Goal: Information Seeking & Learning: Learn about a topic

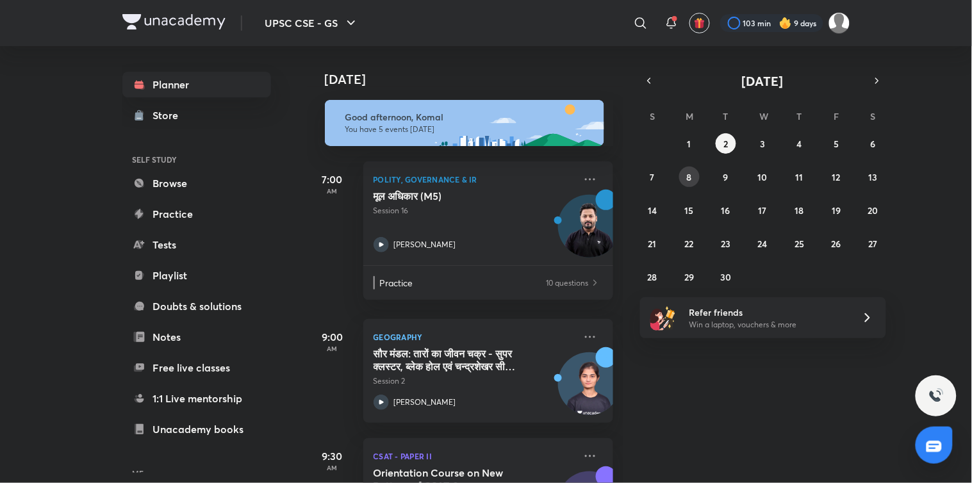
click at [687, 180] on abbr "8" at bounding box center [689, 177] width 5 height 12
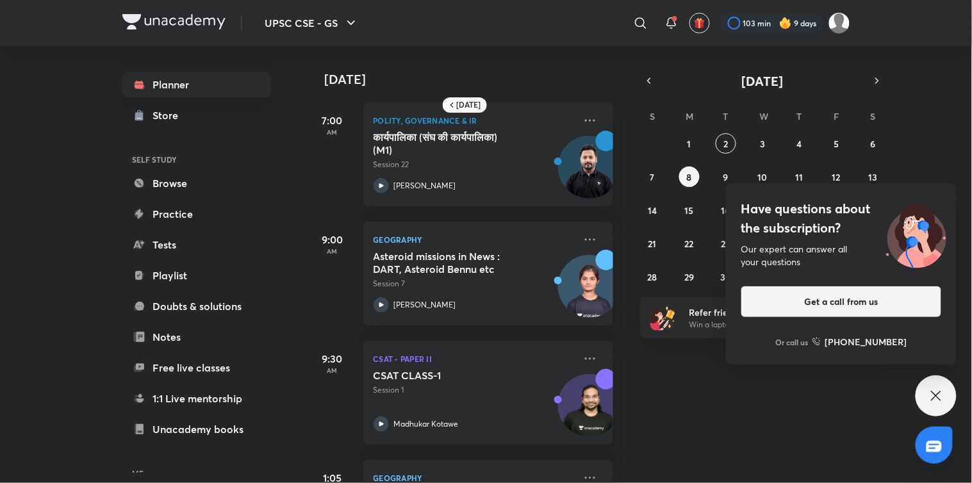
click at [936, 398] on icon at bounding box center [935, 395] width 15 height 15
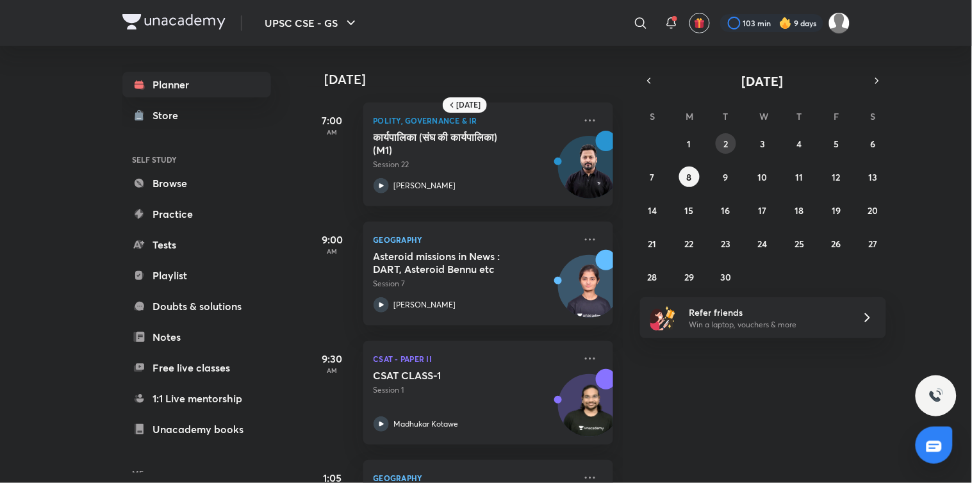
click at [731, 142] on button "2" at bounding box center [726, 143] width 21 height 21
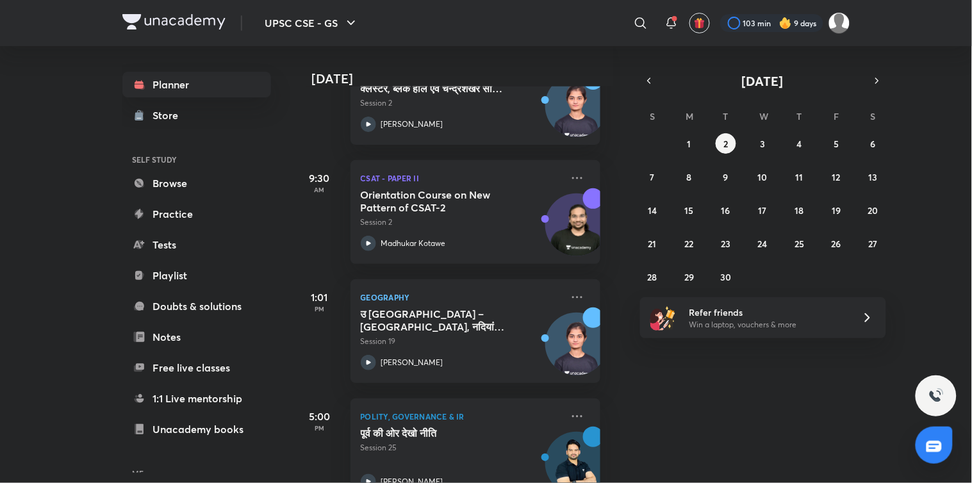
scroll to position [318, 13]
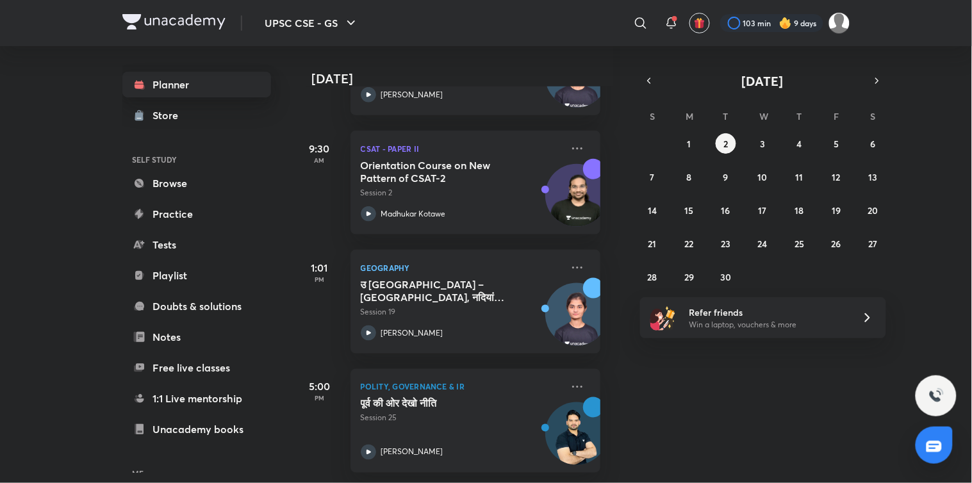
click at [170, 90] on link "Planner" at bounding box center [196, 85] width 149 height 26
click at [161, 188] on link "Browse" at bounding box center [196, 183] width 149 height 26
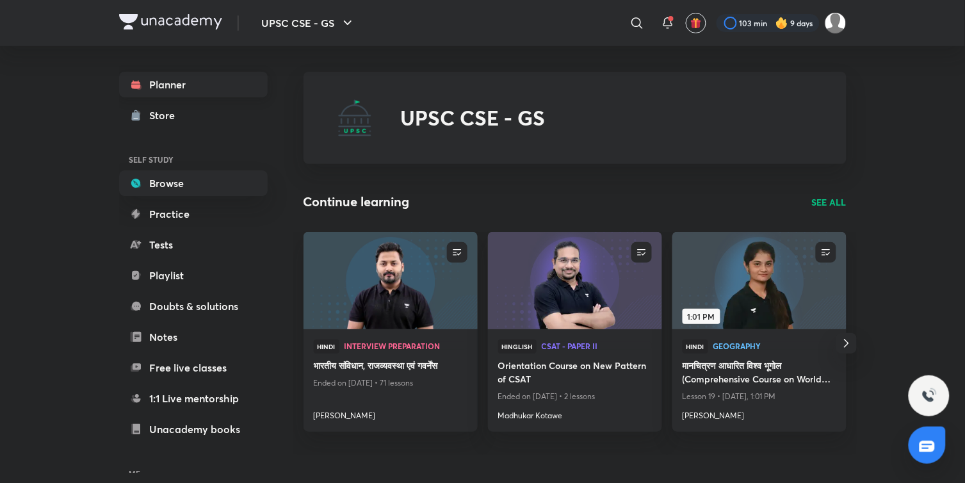
click at [161, 81] on link "Planner" at bounding box center [193, 85] width 149 height 26
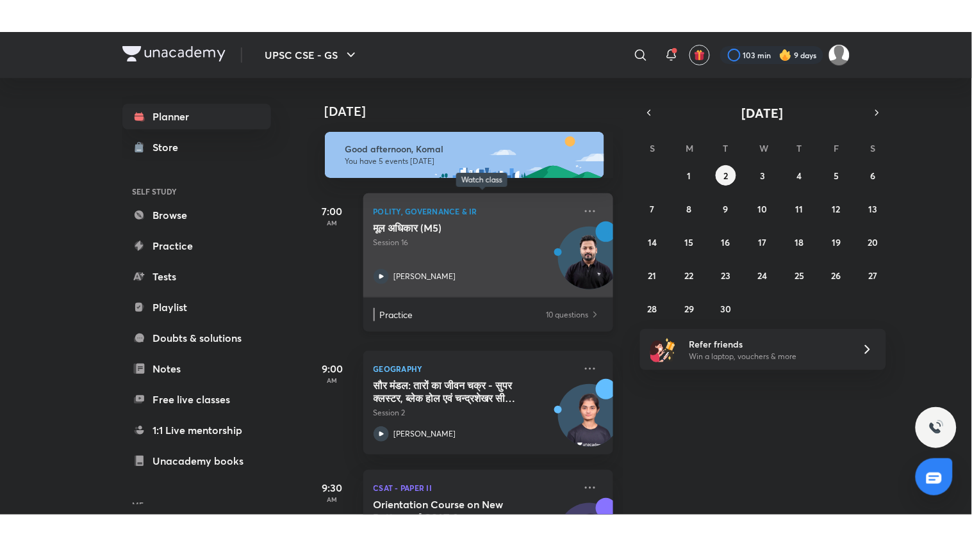
scroll to position [318, 0]
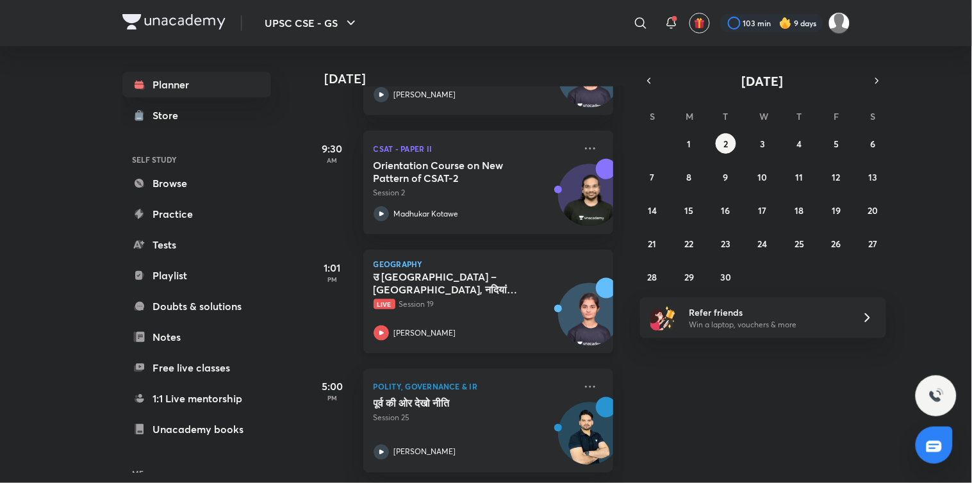
click at [384, 325] on icon at bounding box center [380, 332] width 15 height 15
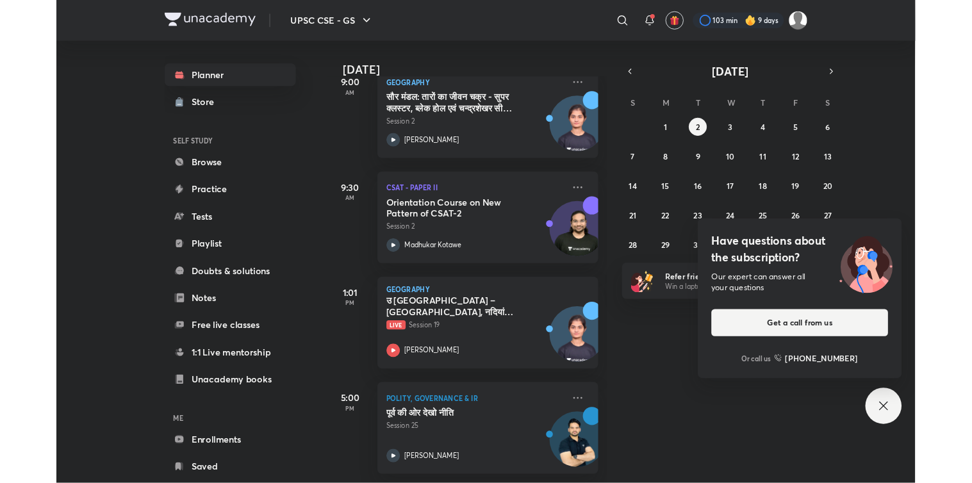
scroll to position [254, 0]
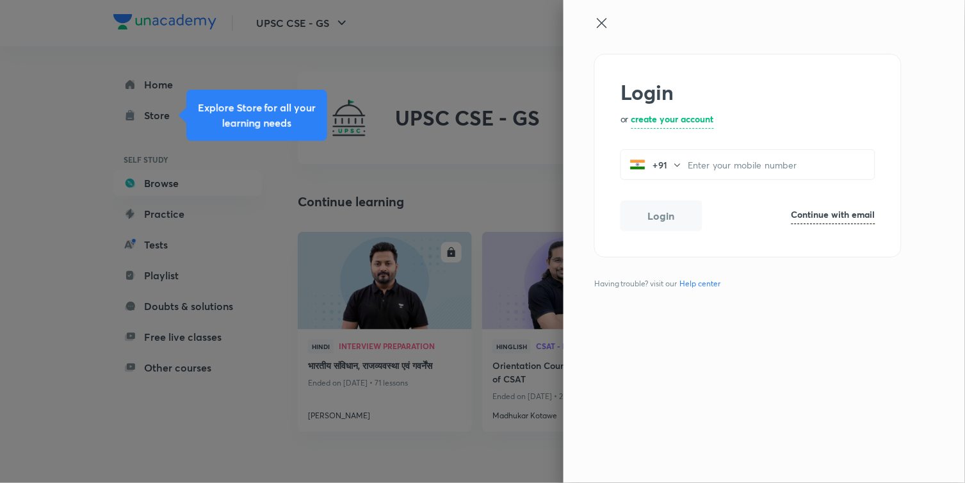
click at [604, 23] on icon at bounding box center [602, 22] width 15 height 15
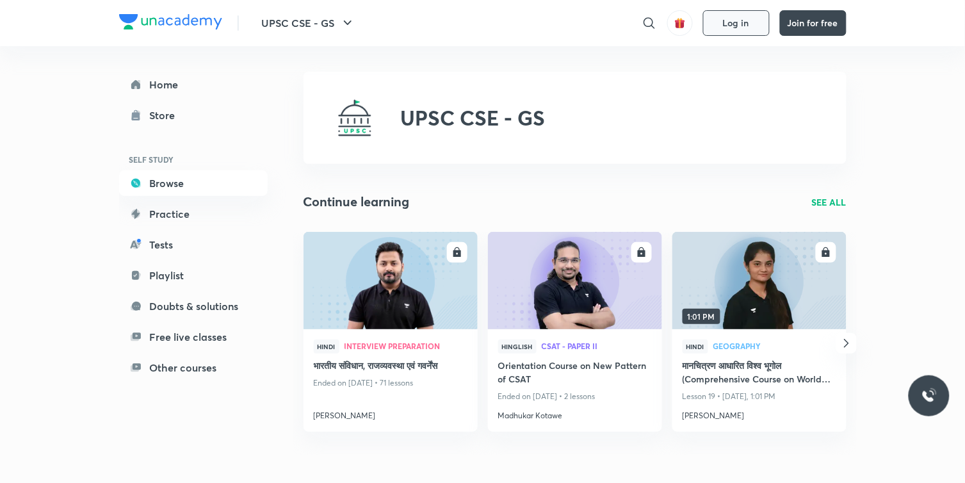
click at [724, 18] on span "Log in" at bounding box center [736, 23] width 26 height 10
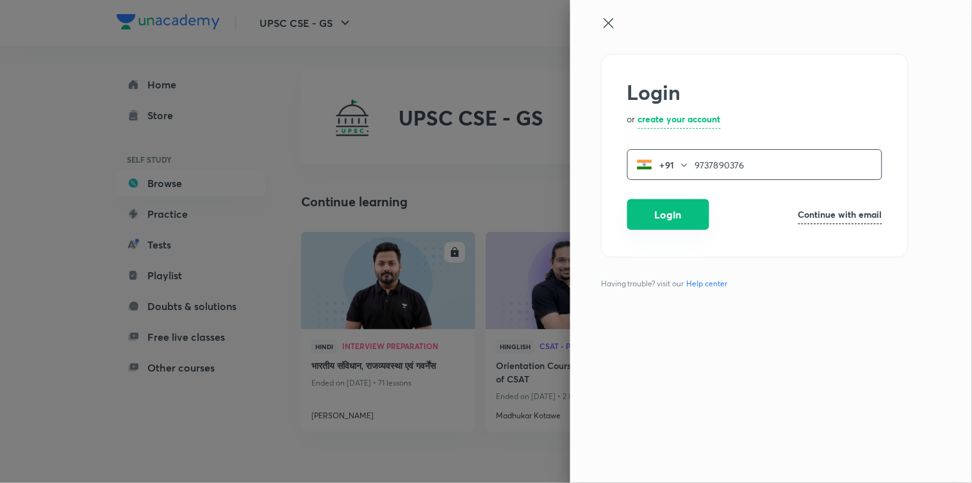
type input "9737890376"
click at [655, 215] on button "Login" at bounding box center [668, 214] width 82 height 31
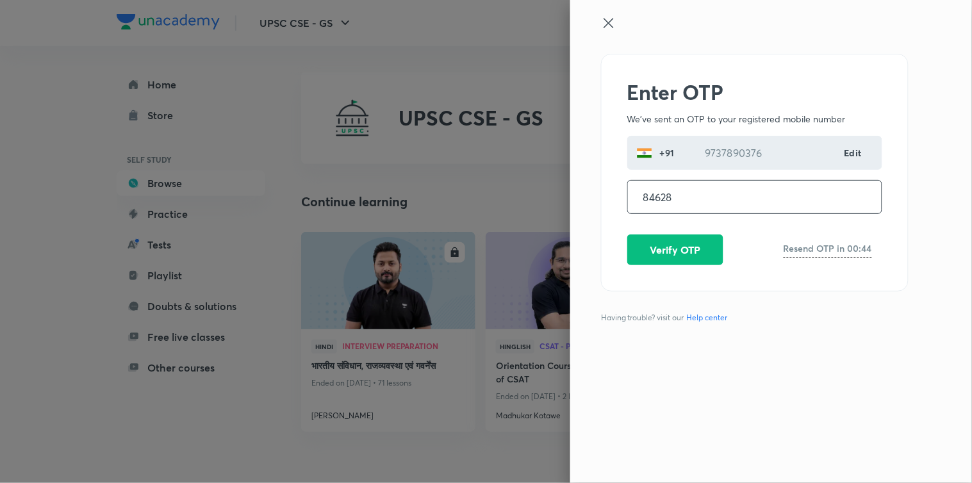
type input "846285"
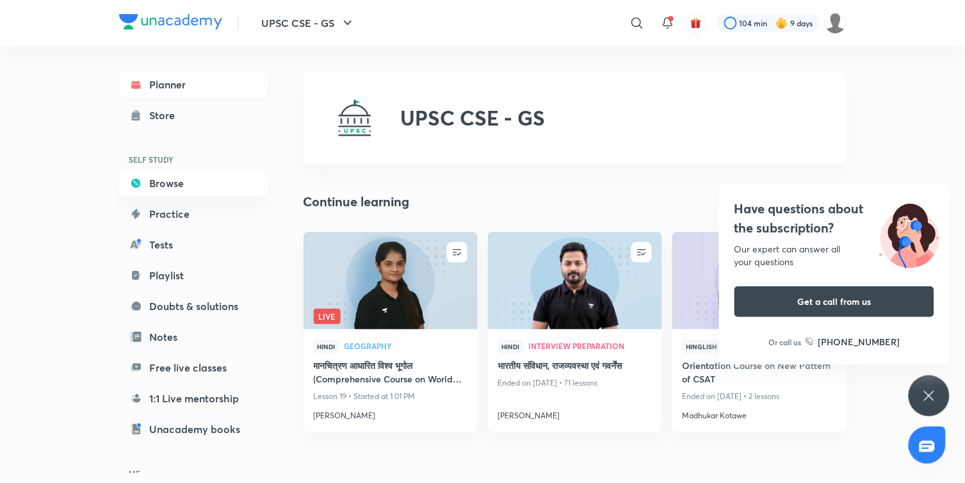
click at [158, 92] on link "Planner" at bounding box center [193, 85] width 149 height 26
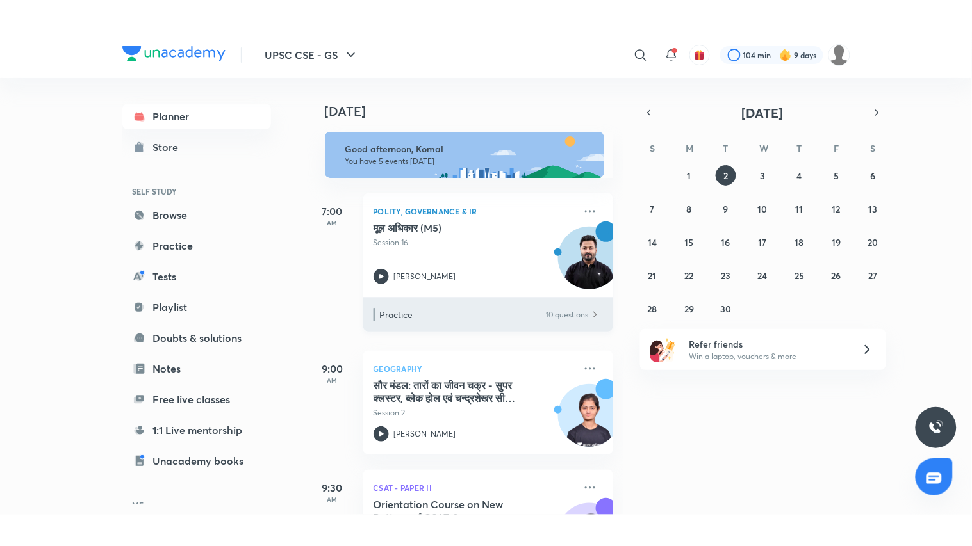
scroll to position [318, 0]
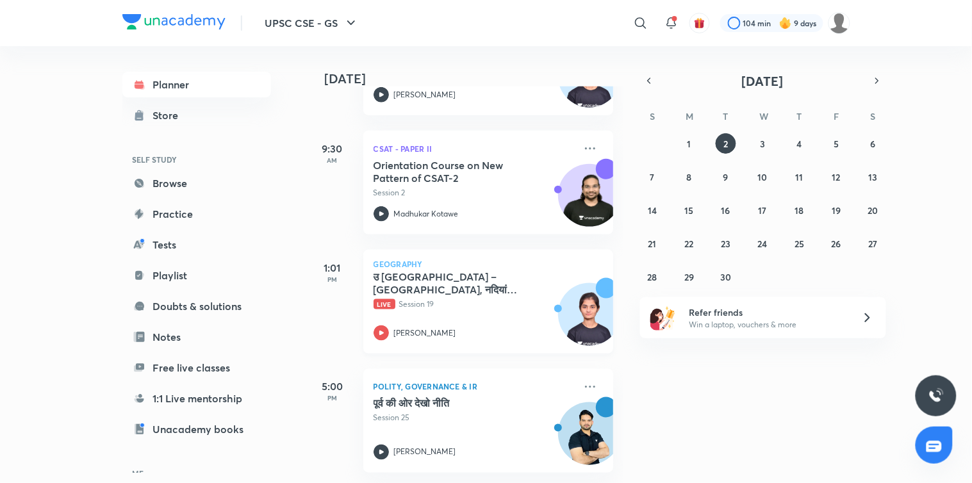
click at [379, 325] on icon at bounding box center [380, 332] width 15 height 15
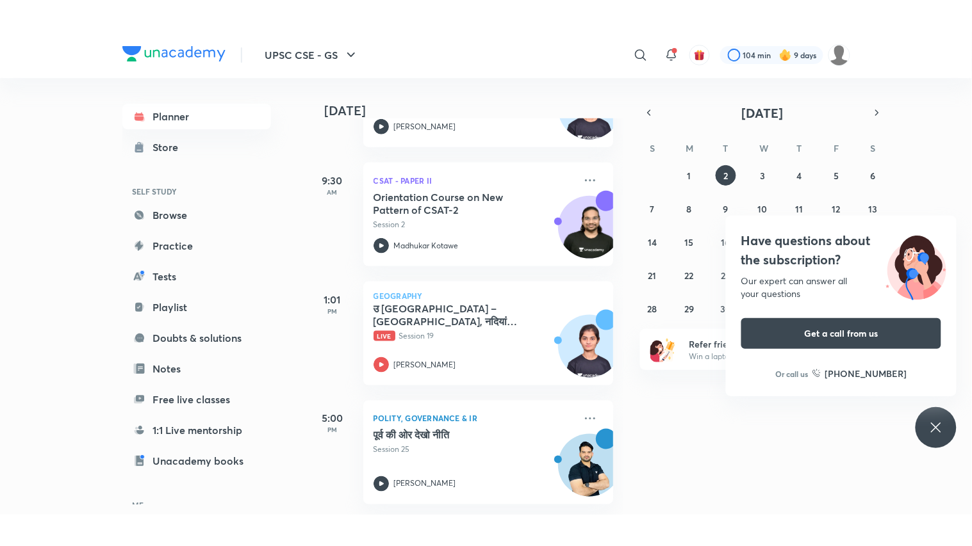
scroll to position [254, 0]
